Goal: Task Accomplishment & Management: Manage account settings

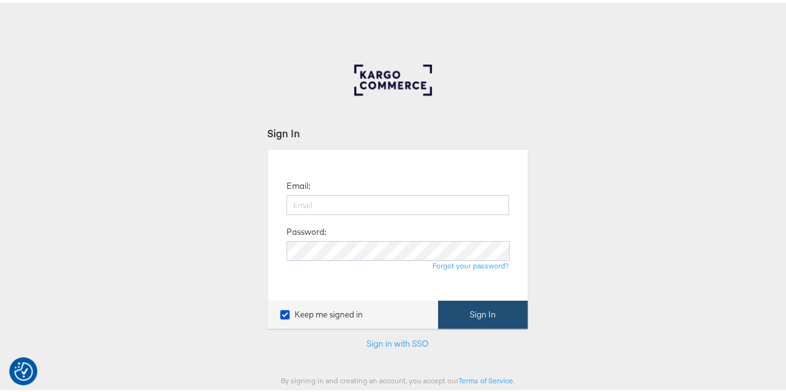
type input "lmiles@mgomd.com"
click at [475, 307] on button "Sign In" at bounding box center [482, 312] width 89 height 28
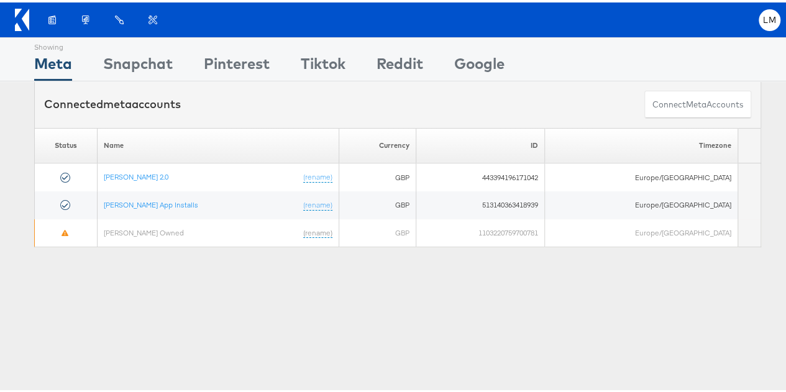
click at [769, 34] on div "Products Product Catalogs Enhance Your Product Catalog, Map Them to Publishers,…" at bounding box center [397, 17] width 795 height 35
click at [769, 23] on li "LM Account and Teammates Subscription and Billing Advice and Answers Logout" at bounding box center [769, 18] width 22 height 22
click at [763, 18] on span "LM" at bounding box center [769, 18] width 13 height 8
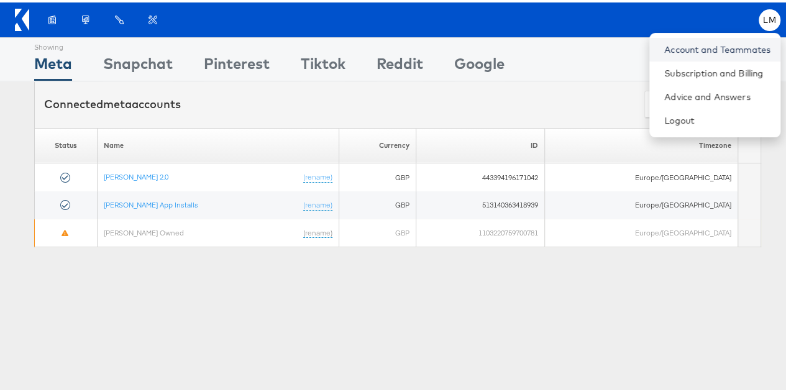
click at [676, 47] on link "Account and Teammates" at bounding box center [717, 47] width 106 height 12
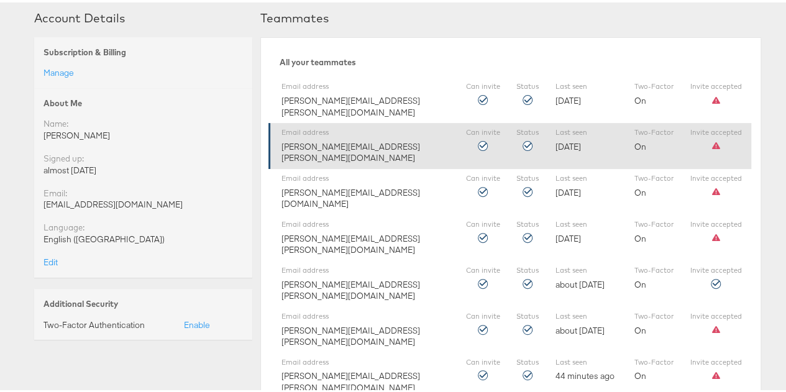
scroll to position [62, 0]
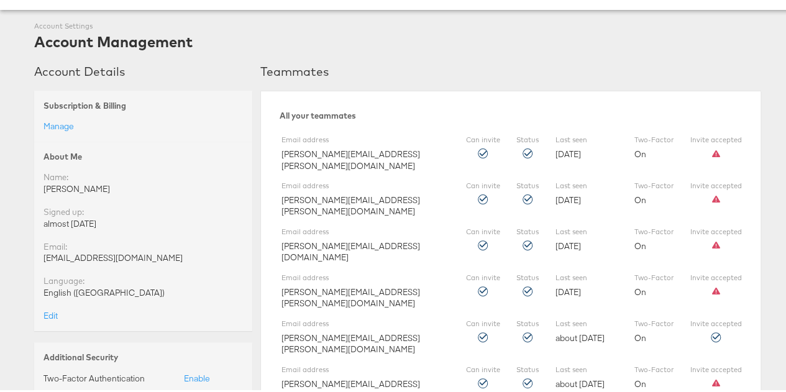
click at [71, 218] on div "almost 2 years ago" at bounding box center [142, 222] width 199 height 12
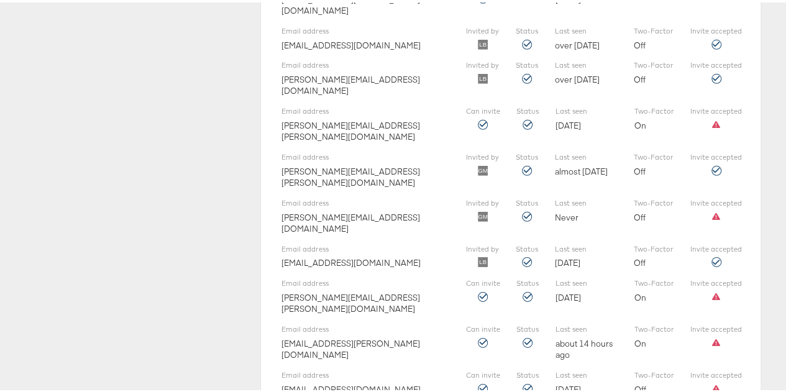
scroll to position [2066, 0]
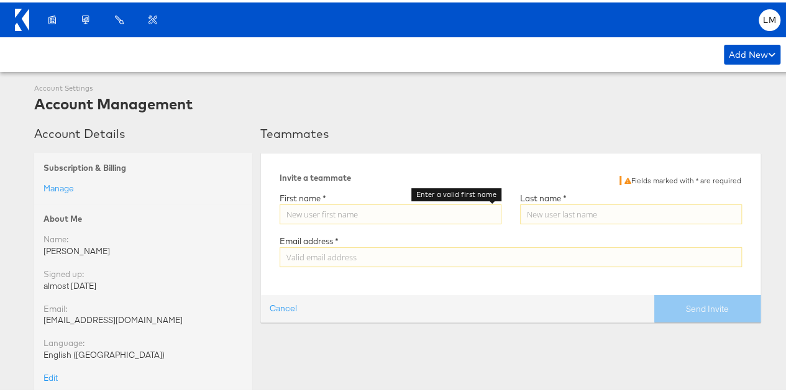
click at [341, 212] on input "Enter a valid first name" at bounding box center [391, 212] width 222 height 20
type input "Natalie"
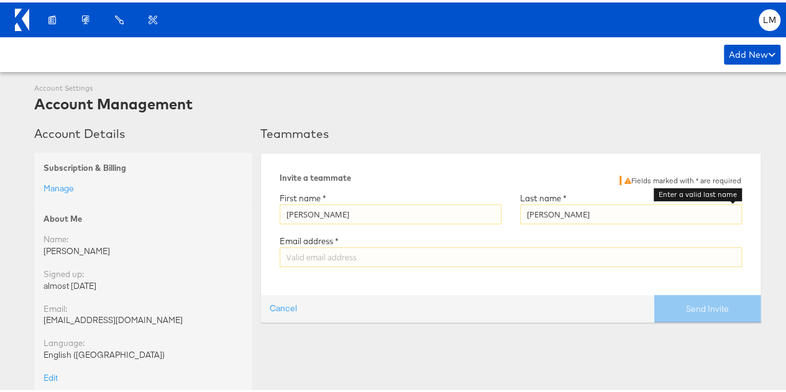
type input "Hawkins"
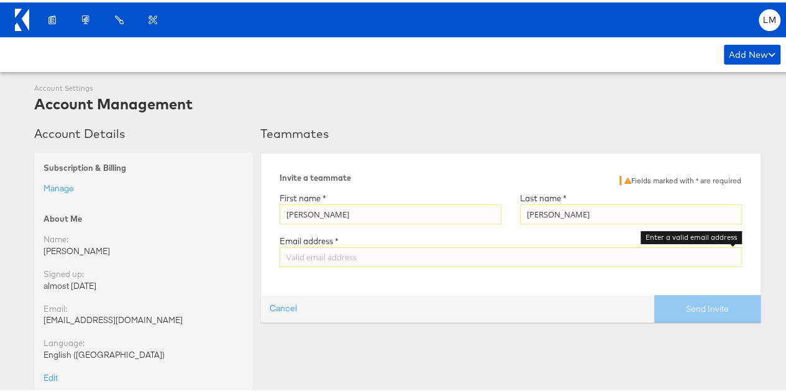
paste input "natalie.hawkins@mgomd.com"
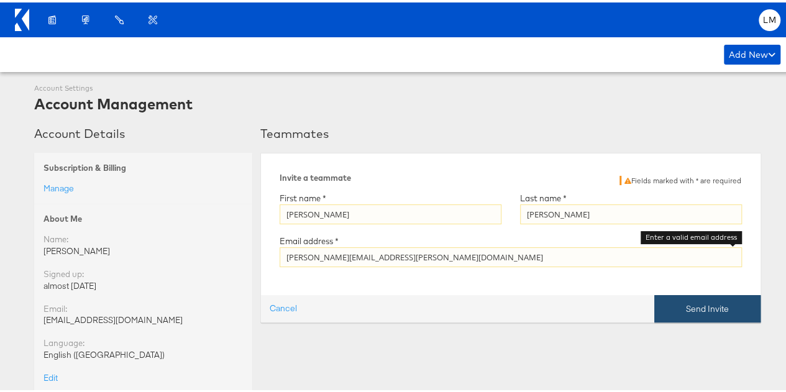
type input "natalie.hawkins@mgomd.com"
click at [693, 307] on button "Send Invite" at bounding box center [707, 307] width 106 height 28
